Goal: Task Accomplishment & Management: Manage account settings

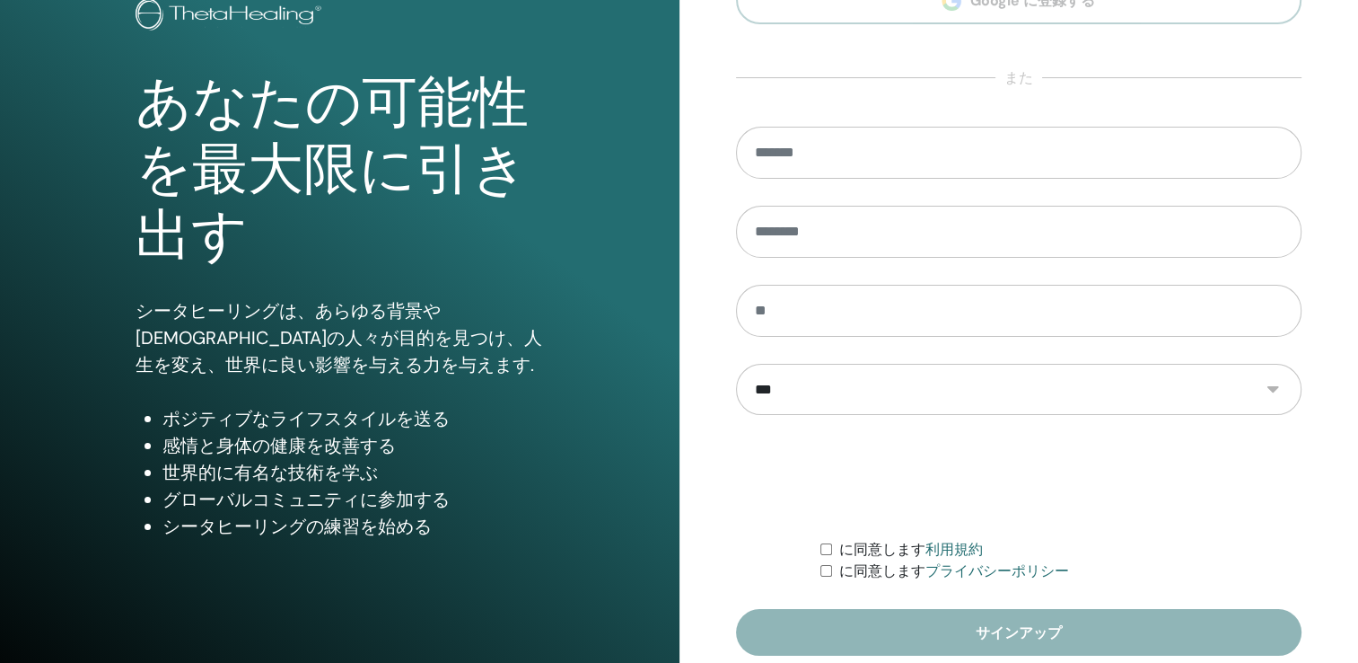
scroll to position [198, 0]
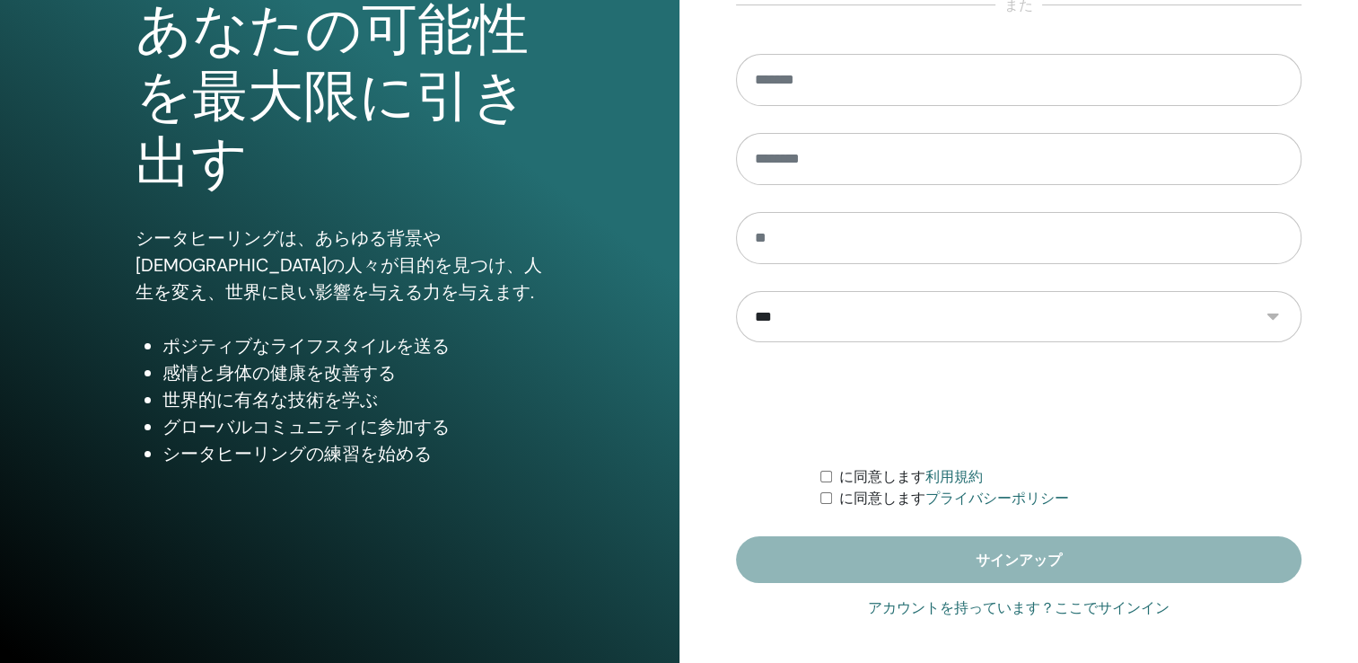
type input "**********"
click at [996, 602] on link "アカウントを持っています？ここでサインイン" at bounding box center [1019, 608] width 302 height 22
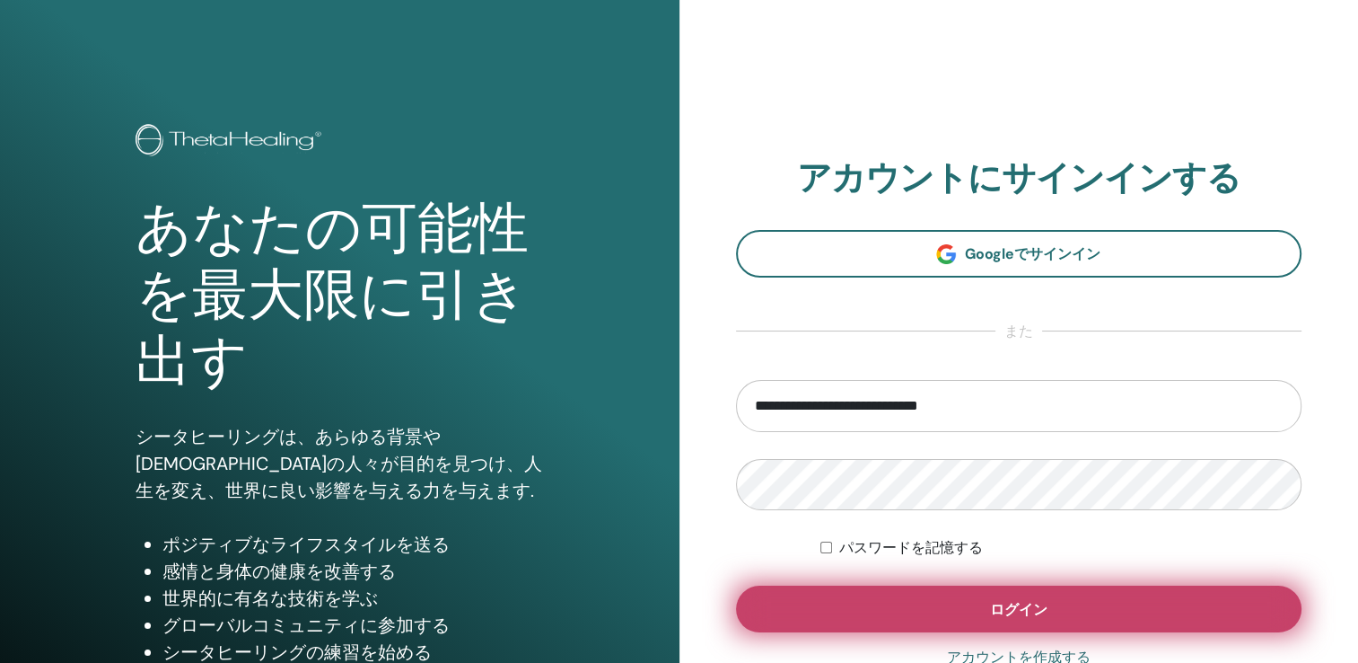
click at [998, 596] on button "ログイン" at bounding box center [1019, 608] width 567 height 47
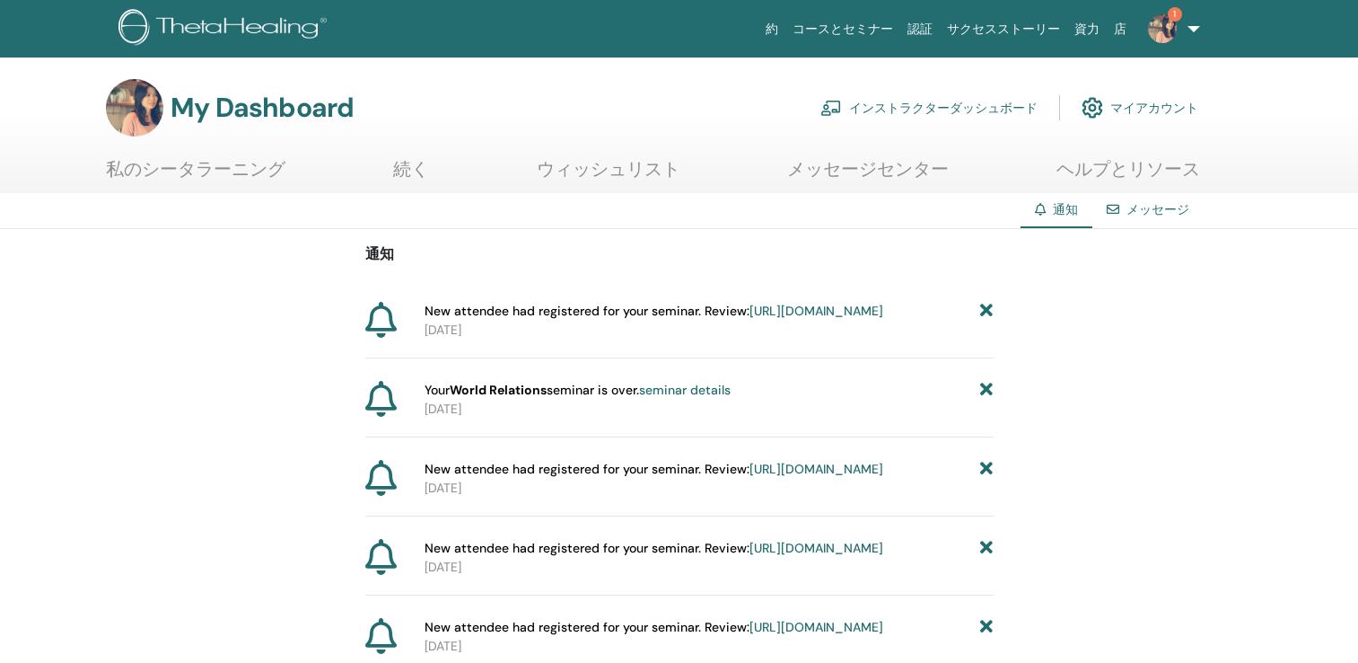
click at [959, 110] on link "インストラクターダッシュボード" at bounding box center [929, 108] width 217 height 40
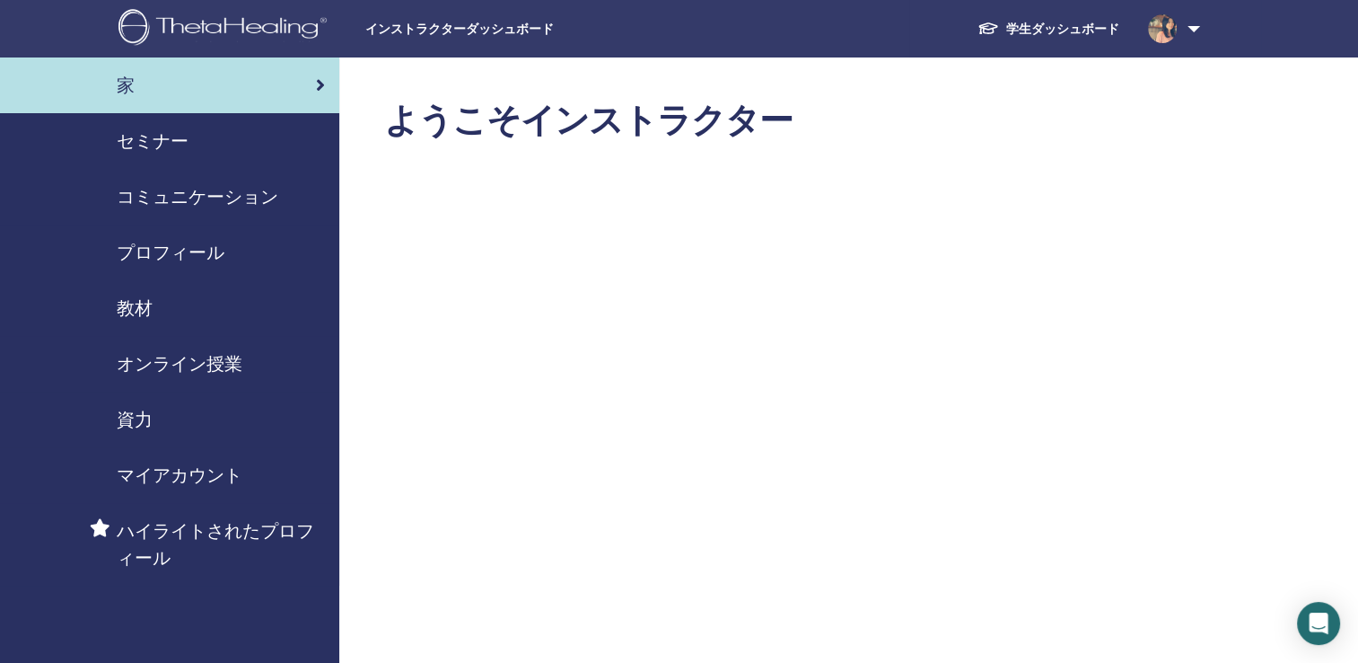
click at [133, 302] on span "教材" at bounding box center [135, 307] width 36 height 27
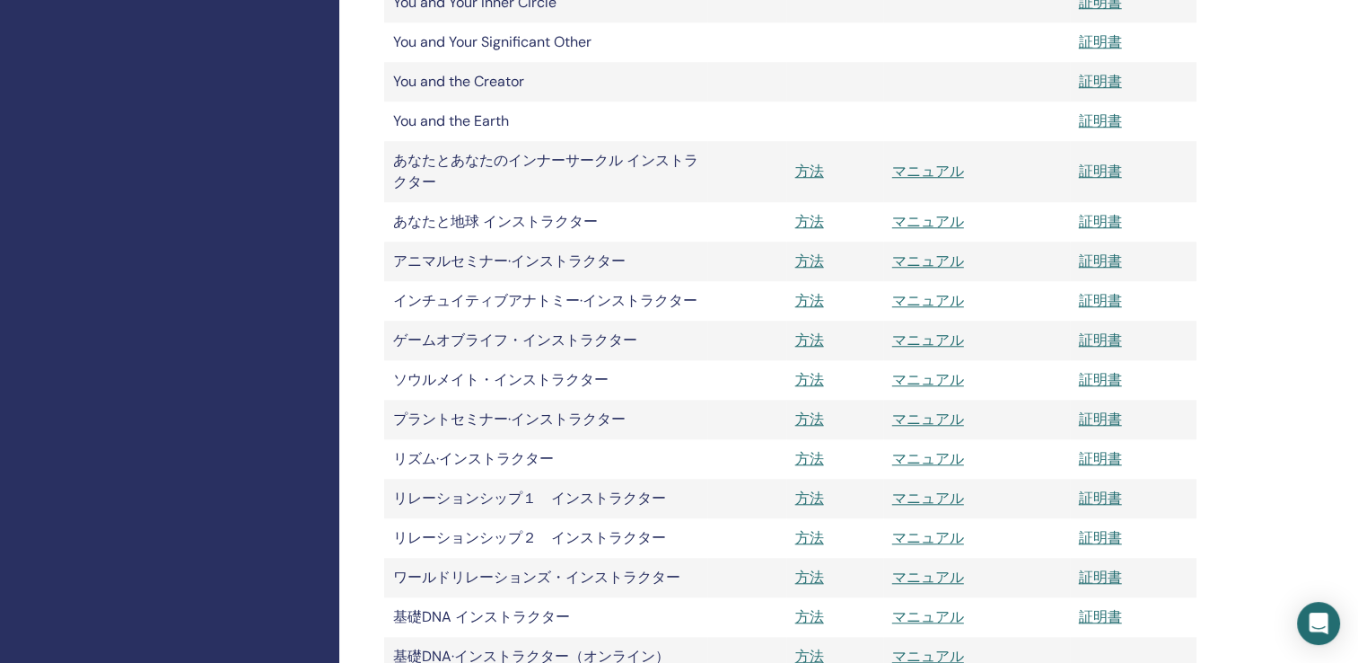
scroll to position [1526, 0]
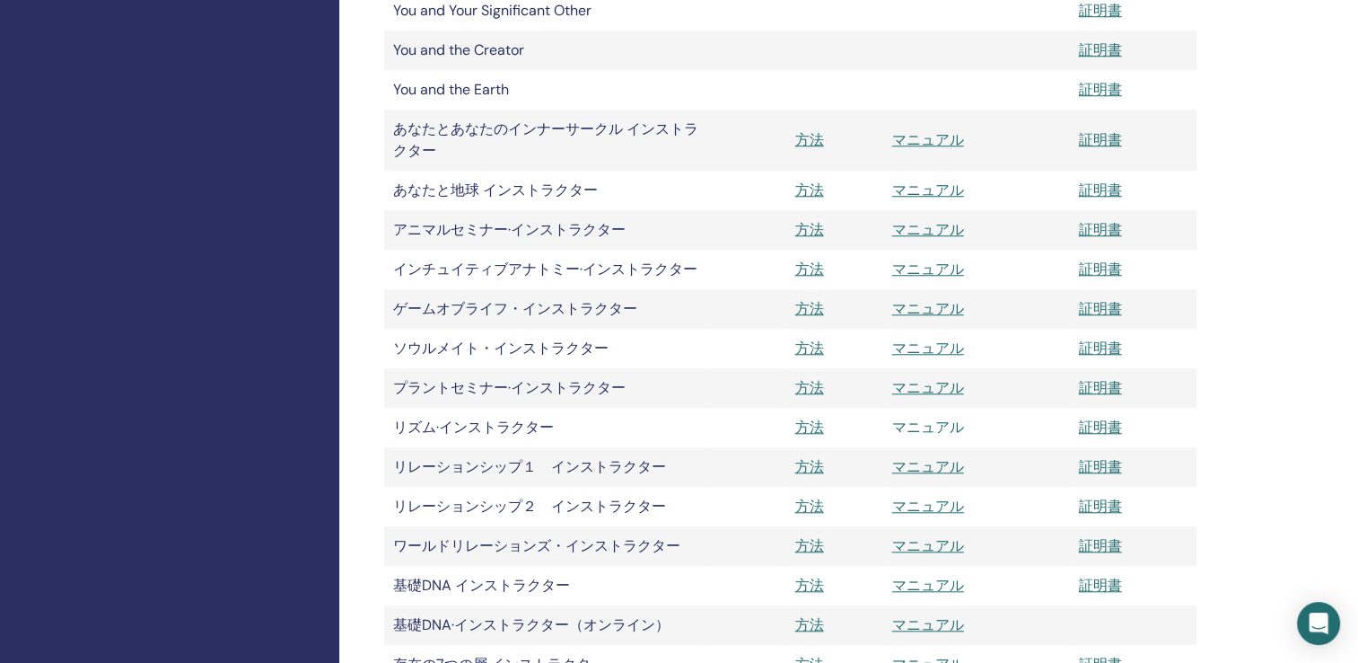
click at [922, 430] on link "マニュアル" at bounding box center [928, 426] width 72 height 19
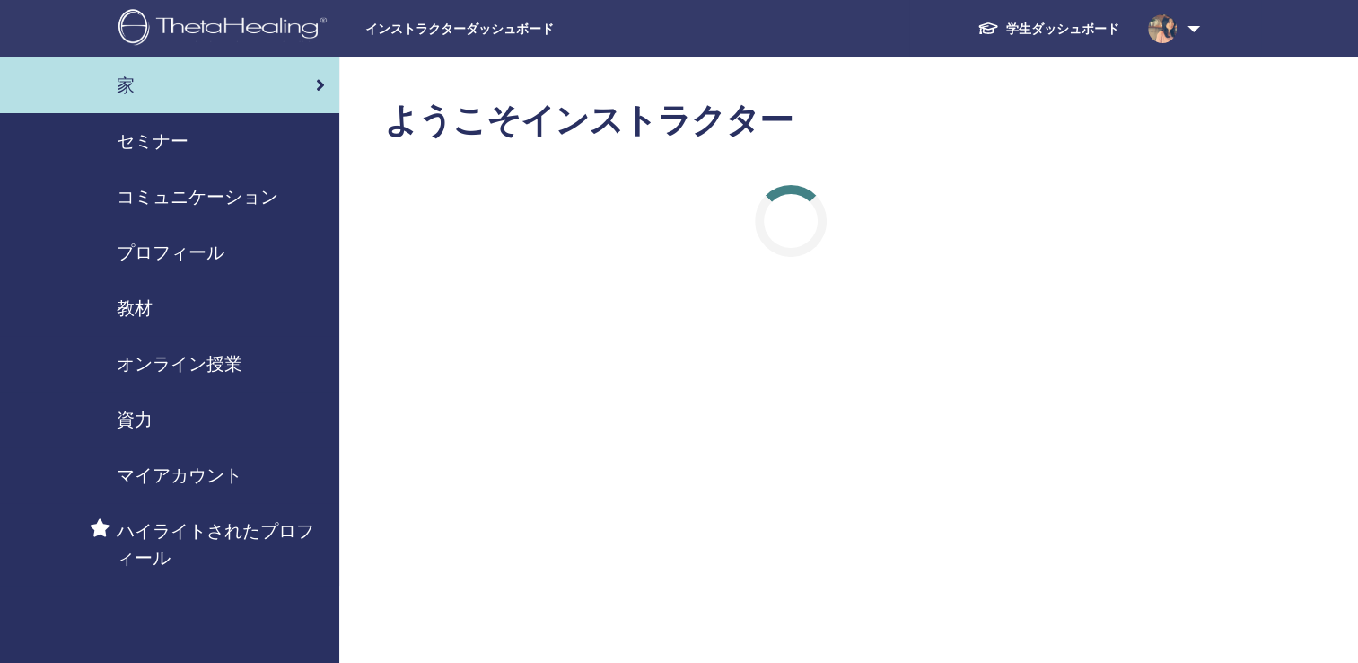
click at [181, 133] on span "セミナー" at bounding box center [153, 140] width 72 height 27
click at [181, 132] on span "セミナー" at bounding box center [153, 140] width 72 height 27
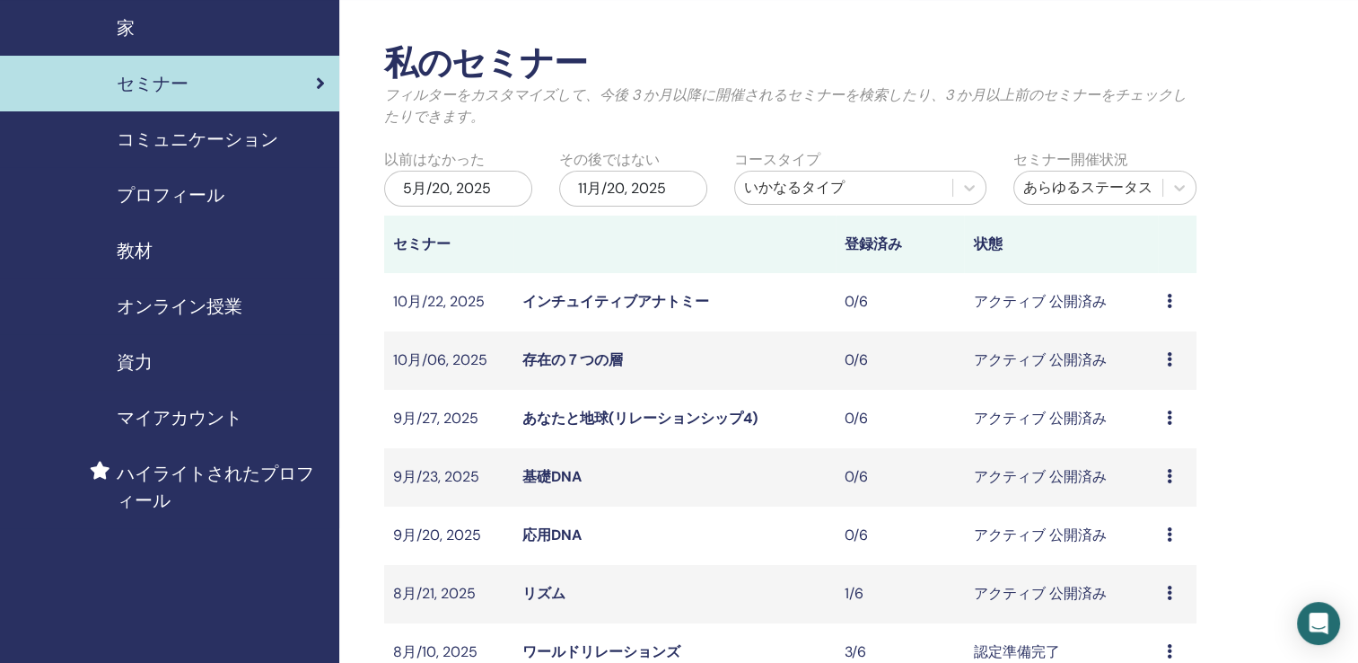
scroll to position [269, 0]
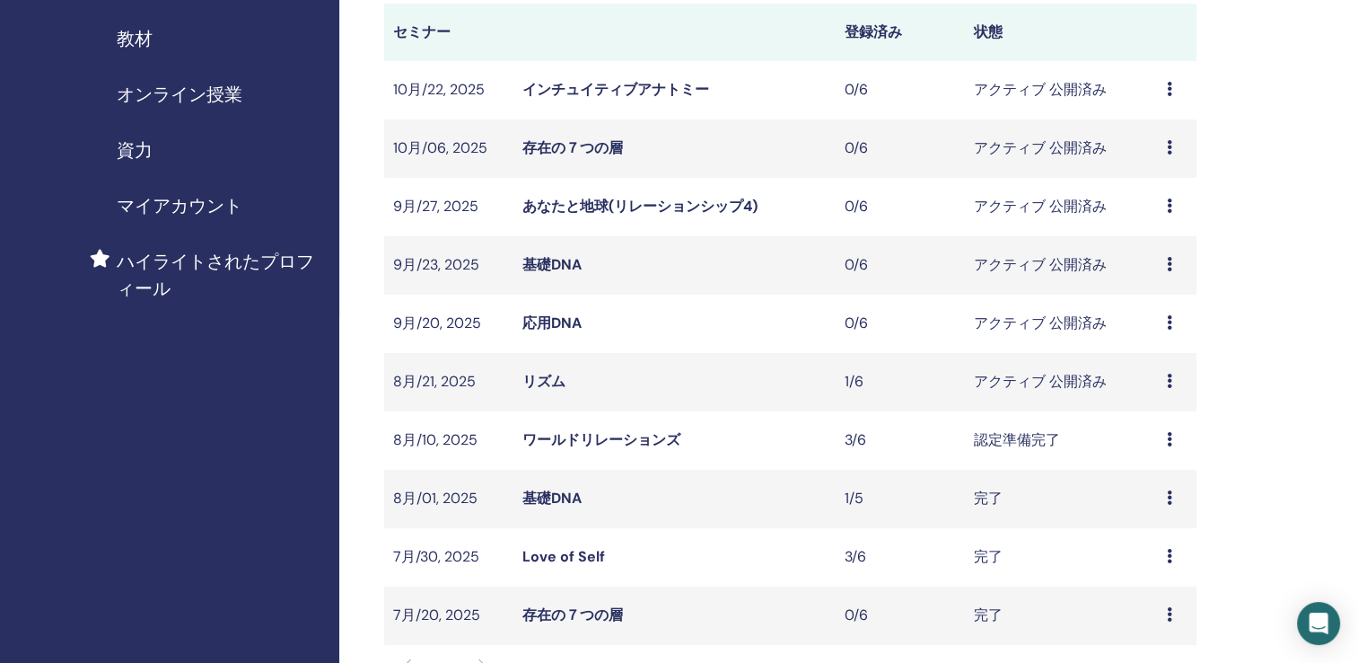
click at [544, 372] on link "リズム" at bounding box center [544, 381] width 43 height 19
click at [547, 374] on link "リズム" at bounding box center [544, 381] width 43 height 19
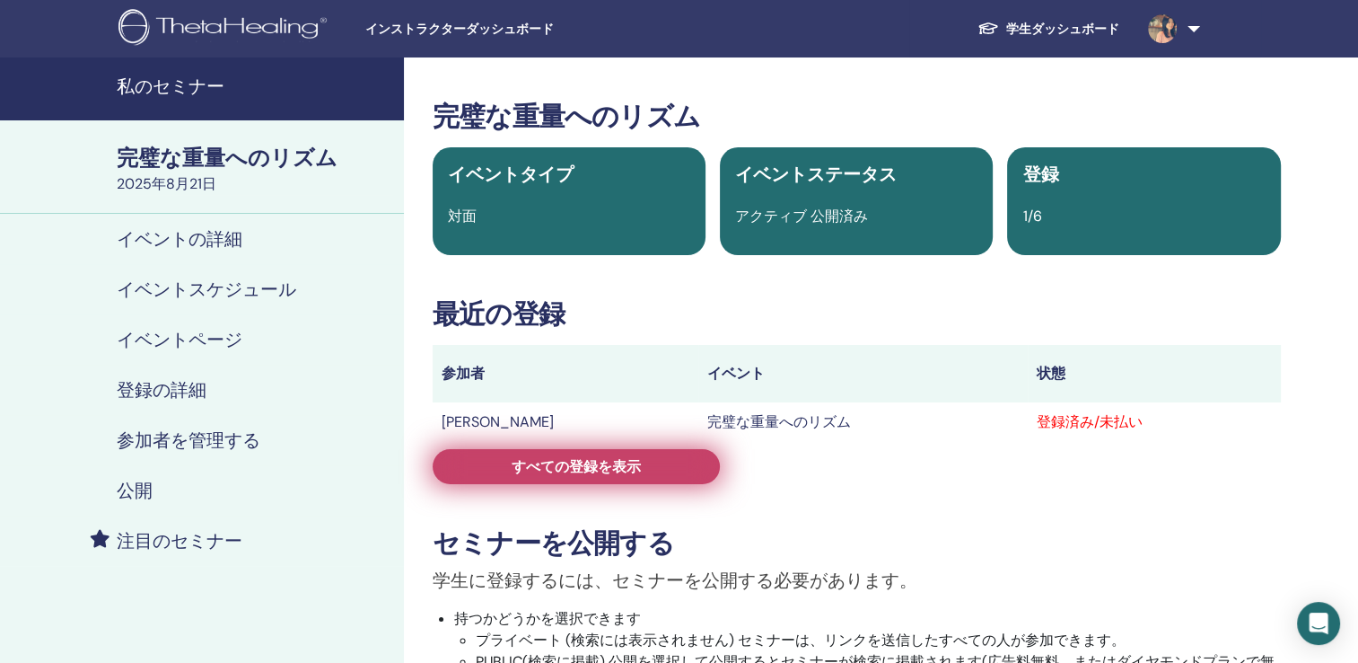
click at [499, 467] on link "すべての登録を表示" at bounding box center [576, 466] width 287 height 35
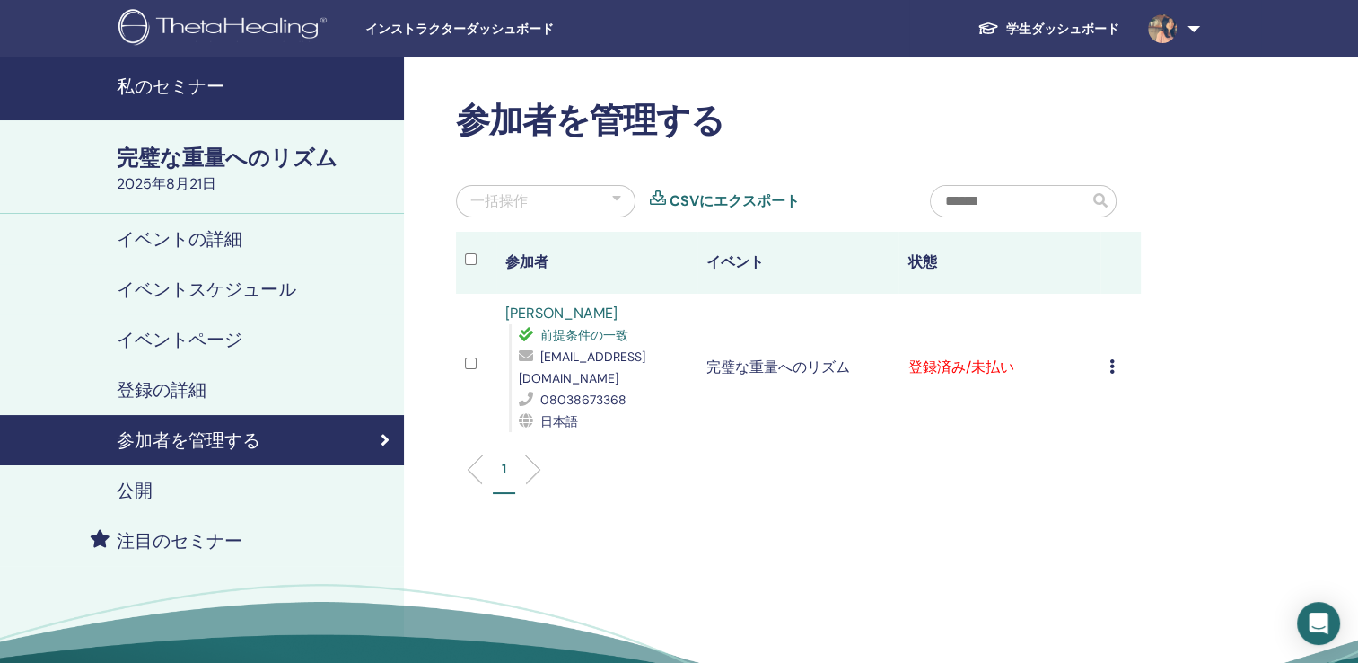
click at [1112, 362] on icon at bounding box center [1112, 366] width 5 height 14
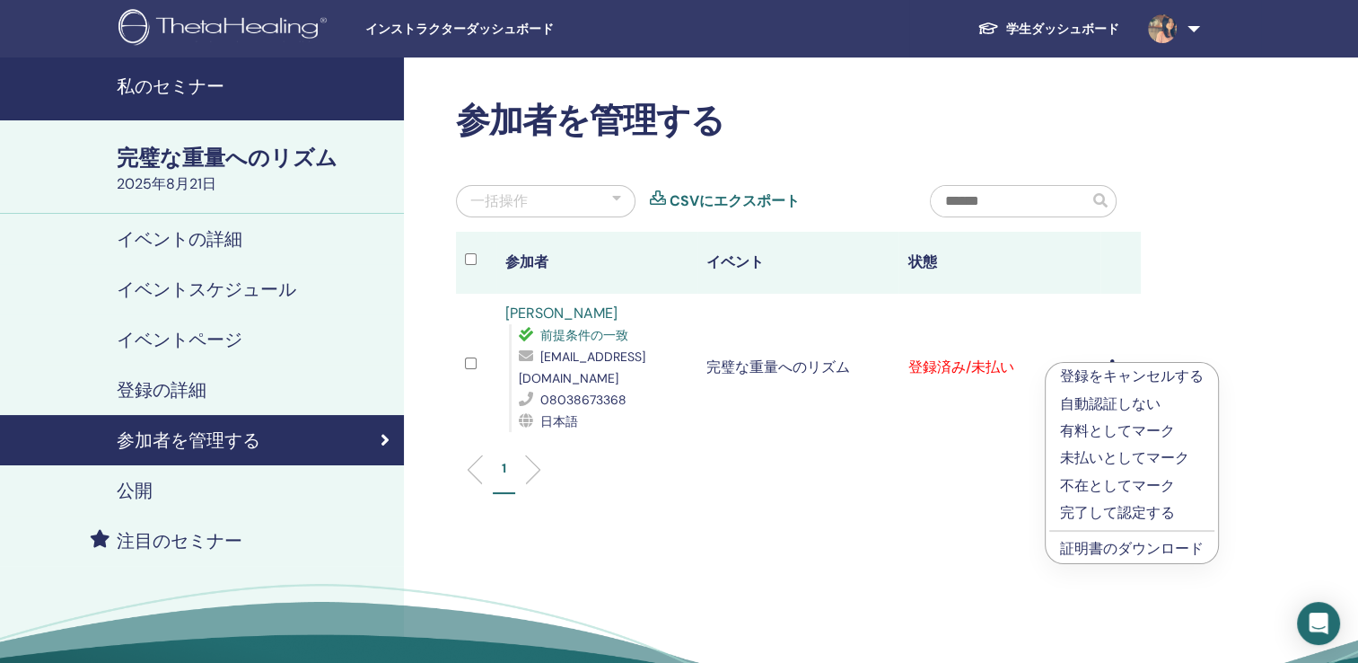
click at [1112, 544] on link "証明書のダウンロード" at bounding box center [1132, 548] width 144 height 19
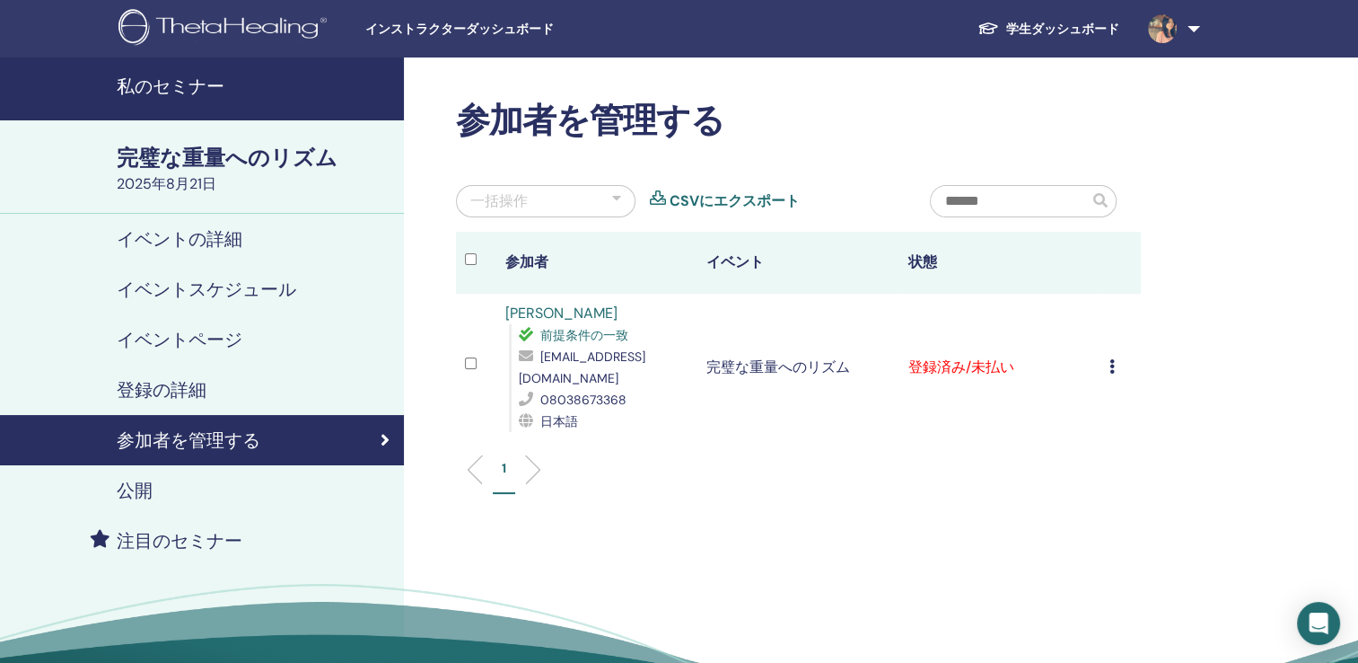
click at [162, 80] on h4 "私のセミナー" at bounding box center [255, 86] width 277 height 22
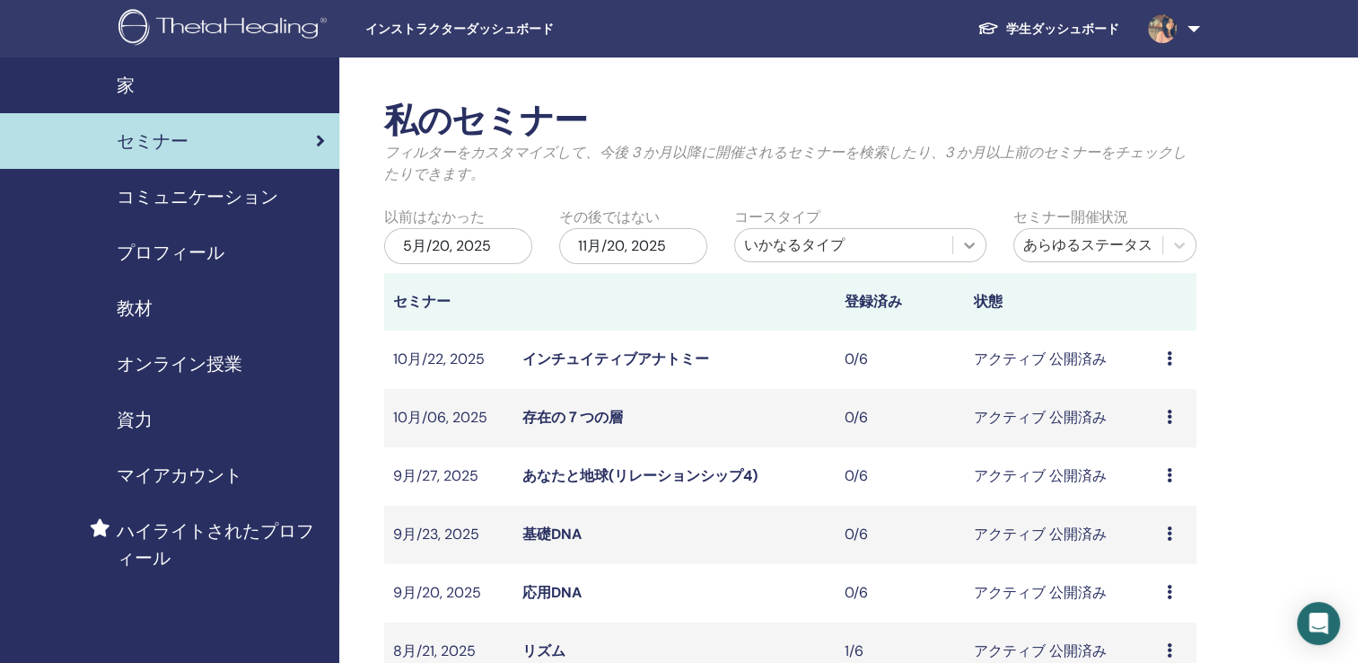
click at [970, 240] on icon at bounding box center [970, 245] width 18 height 18
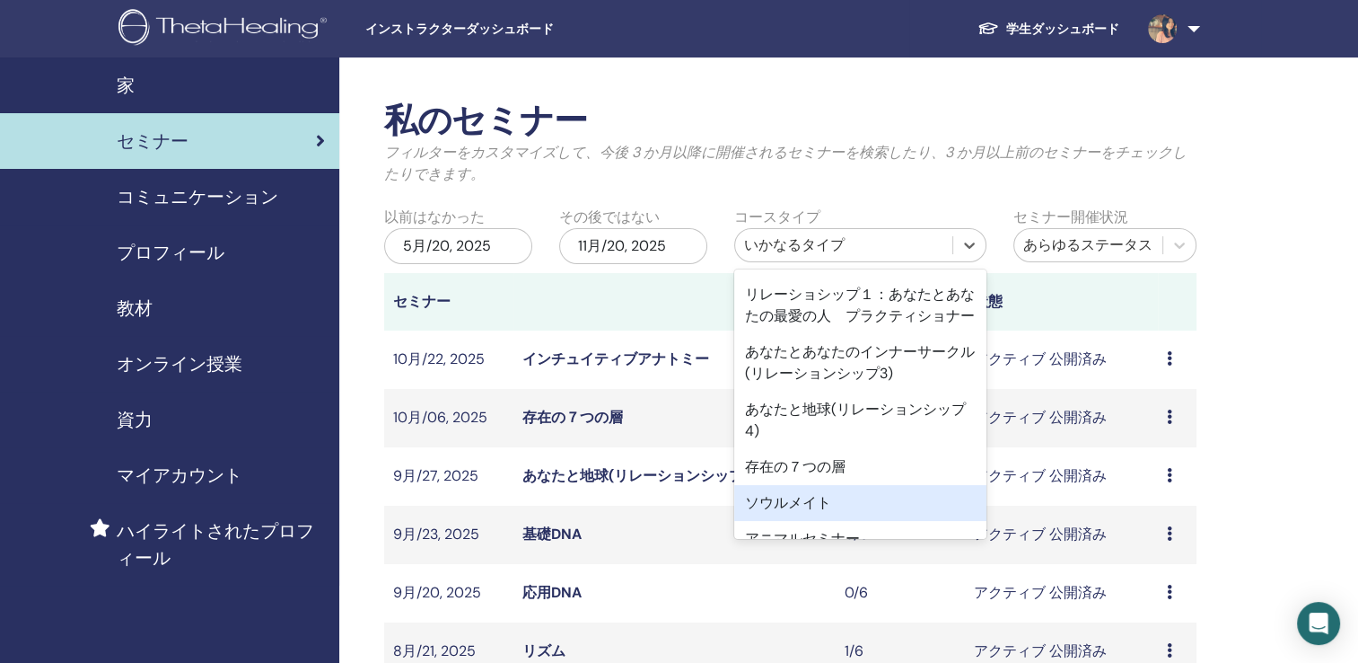
scroll to position [359, 0]
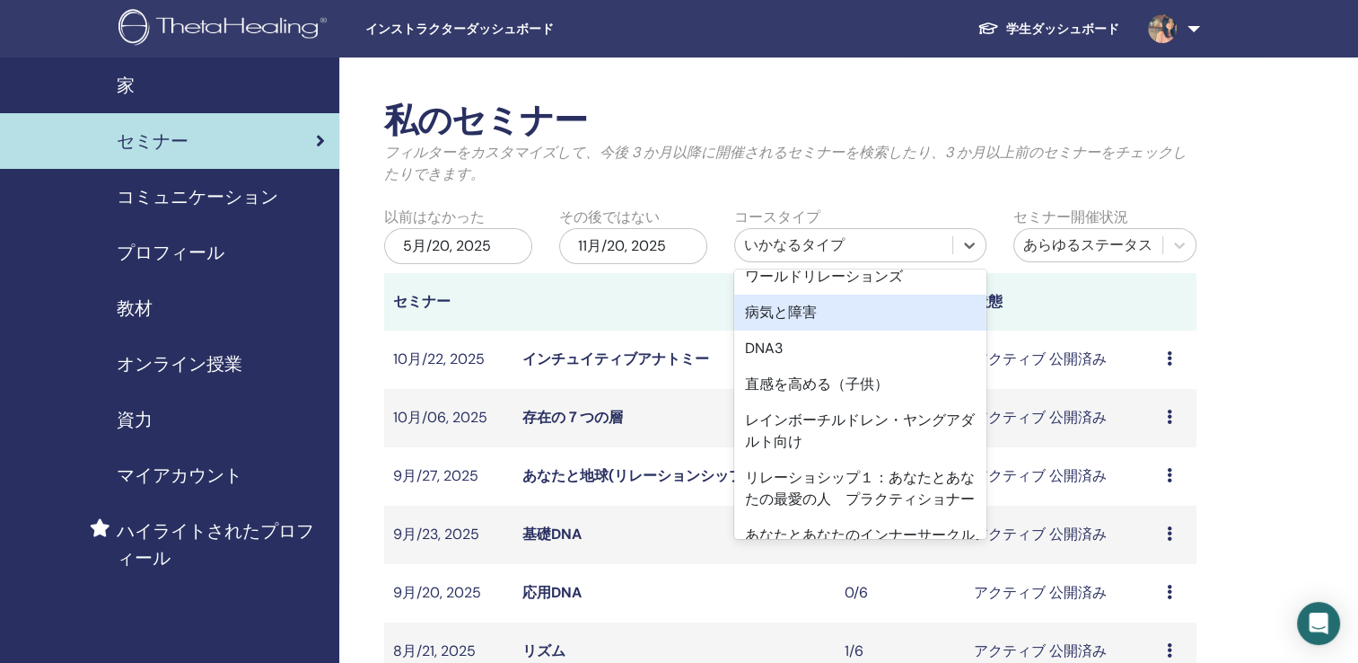
click at [787, 312] on div "病気と障害" at bounding box center [860, 312] width 253 height 36
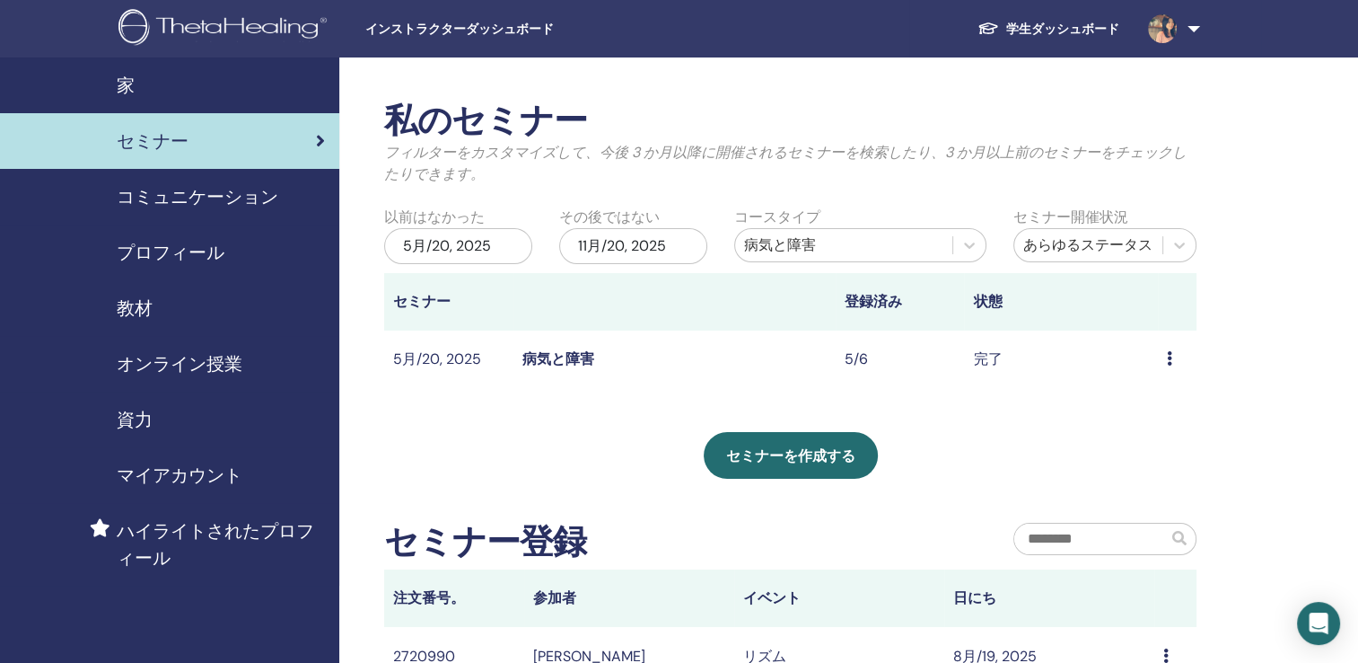
click at [544, 356] on link "病気と障害" at bounding box center [559, 358] width 72 height 19
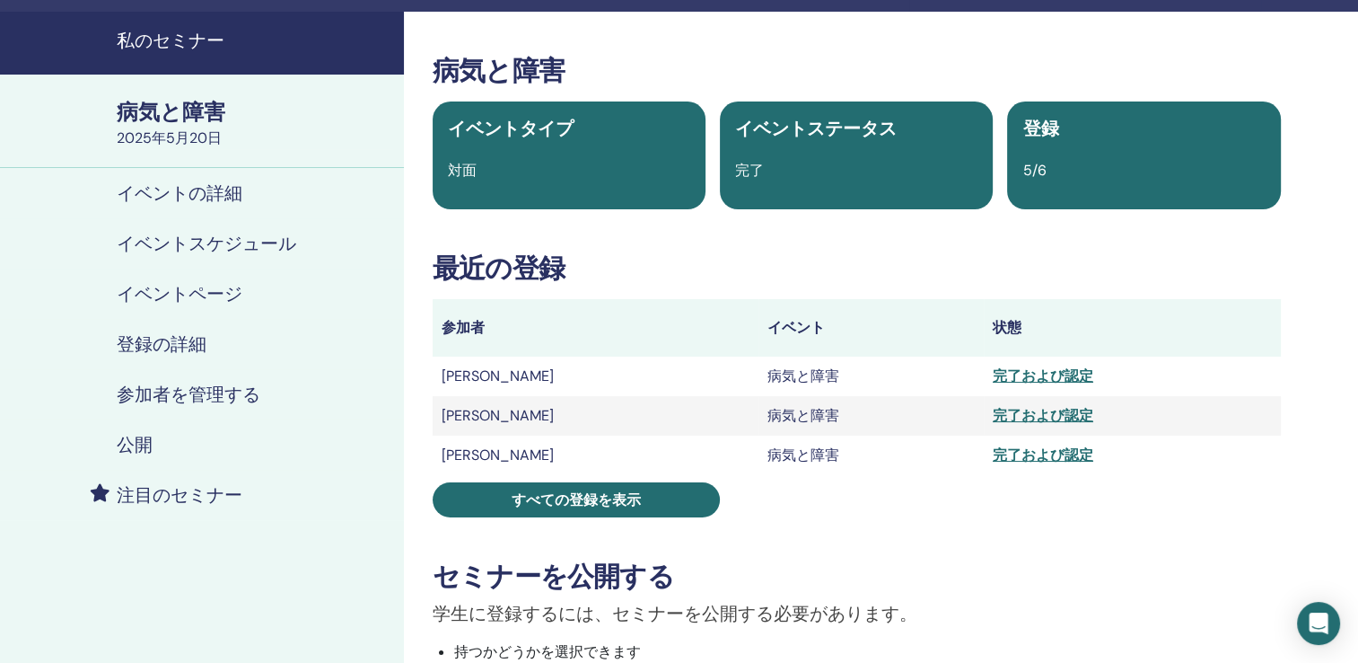
scroll to position [90, 0]
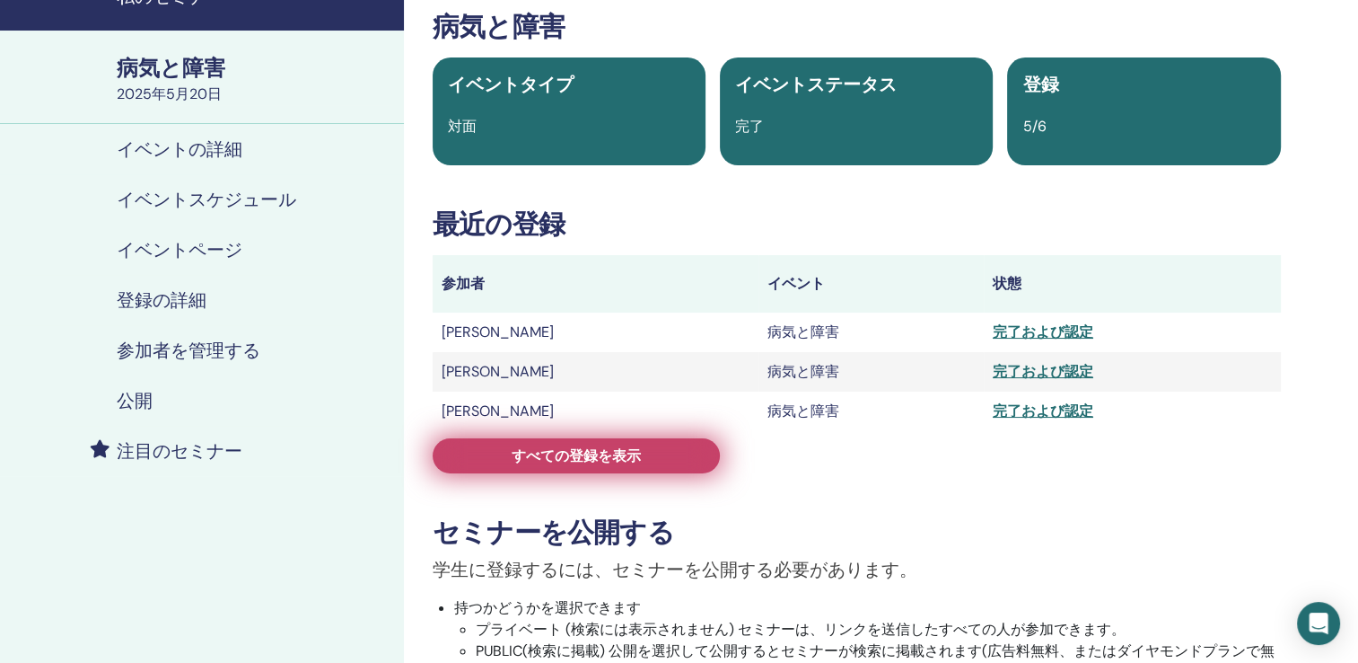
click at [651, 453] on link "すべての登録を表示" at bounding box center [576, 455] width 287 height 35
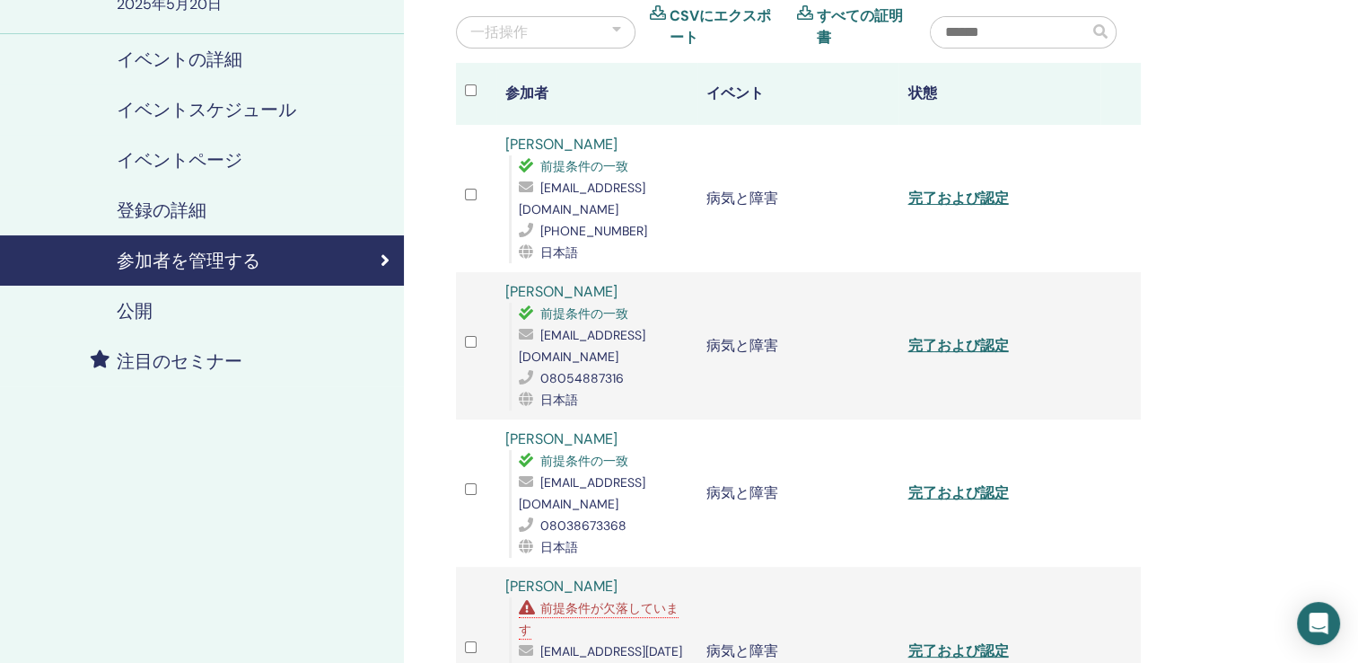
scroll to position [449, 0]
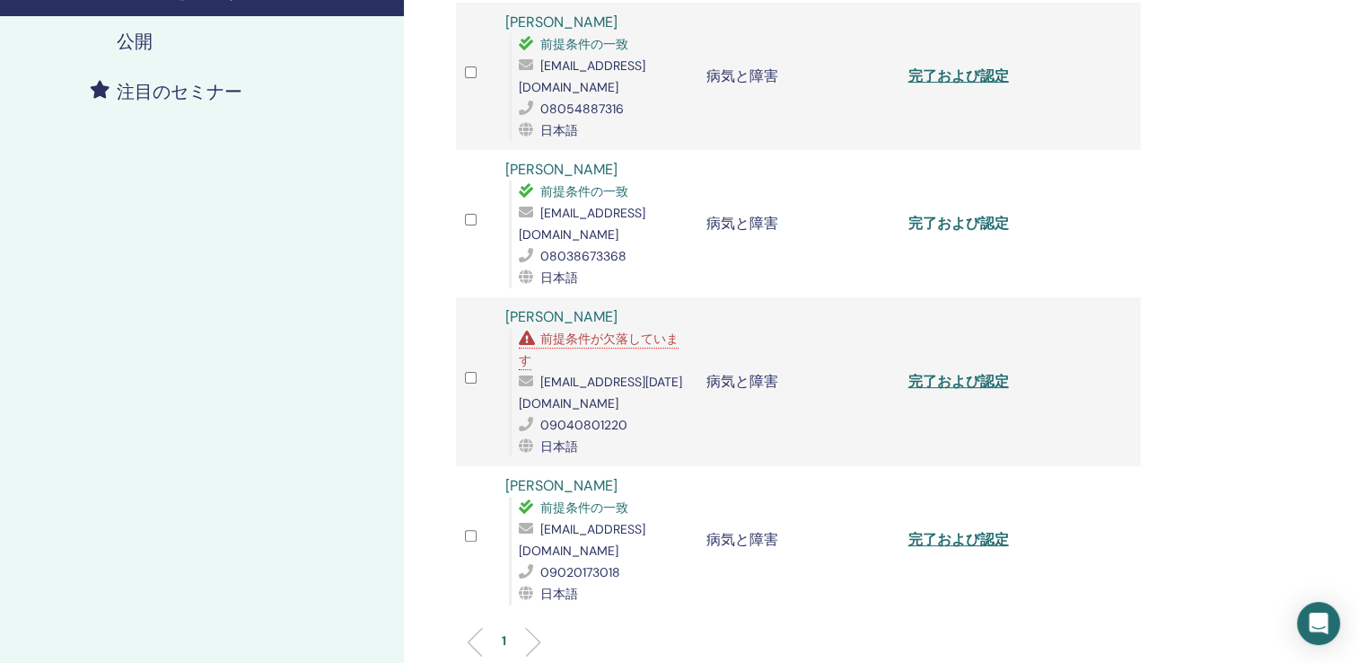
click at [947, 214] on link "完了および認定" at bounding box center [958, 223] width 101 height 19
